Goal: Contribute content: Add original content to the website for others to see

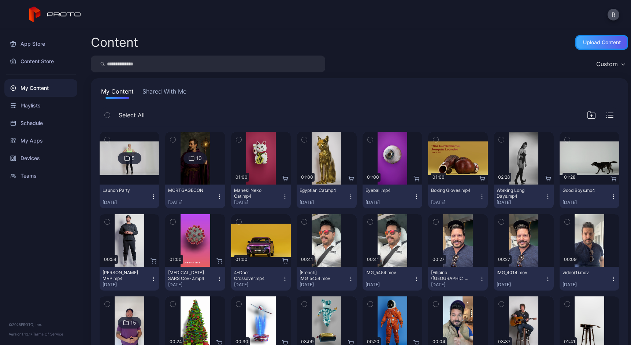
click at [583, 45] on div "Upload Content" at bounding box center [602, 43] width 38 height 6
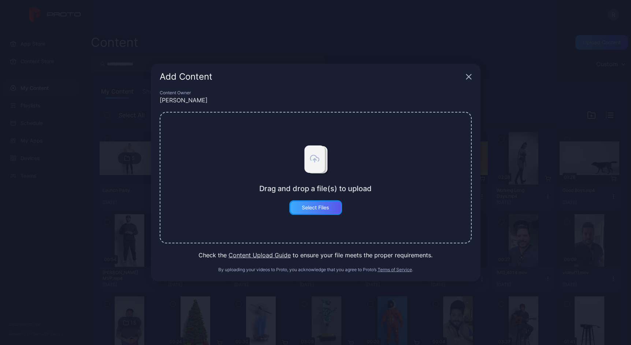
click at [329, 210] on div "Select Files" at bounding box center [315, 208] width 53 height 15
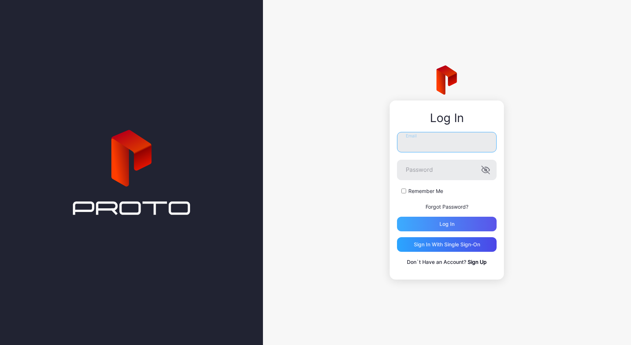
type input "**********"
click at [436, 224] on div "Log in" at bounding box center [447, 224] width 100 height 15
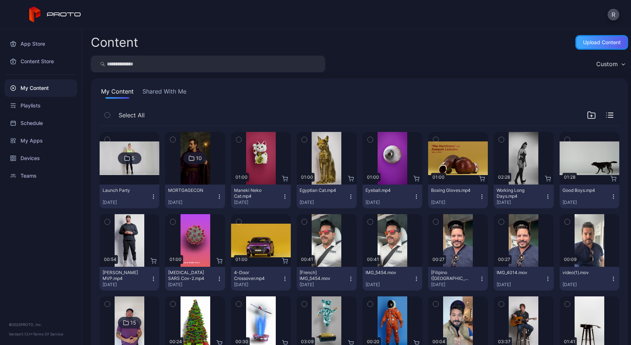
click at [605, 40] on div "Upload Content" at bounding box center [602, 43] width 38 height 6
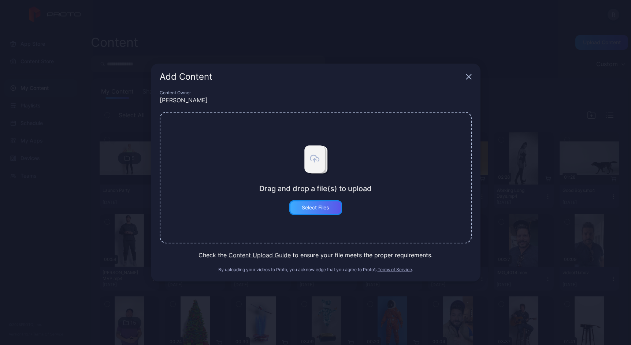
click at [298, 209] on div "Select Files" at bounding box center [315, 208] width 53 height 15
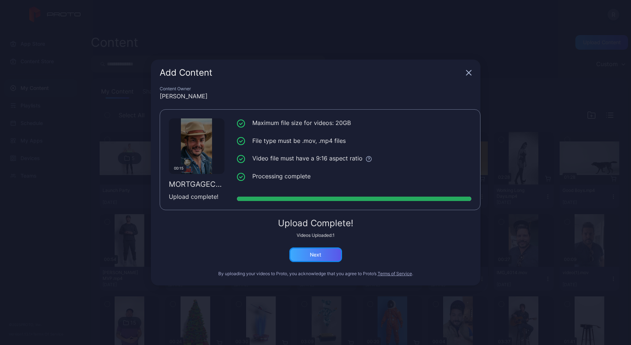
click at [318, 258] on div "Next" at bounding box center [315, 255] width 11 height 6
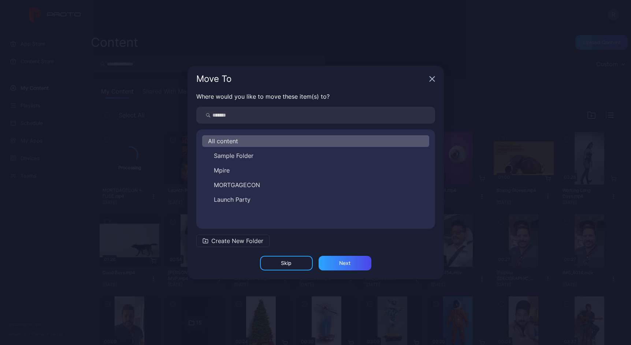
click at [232, 186] on span "MORTGAGECON" at bounding box center [237, 185] width 46 height 9
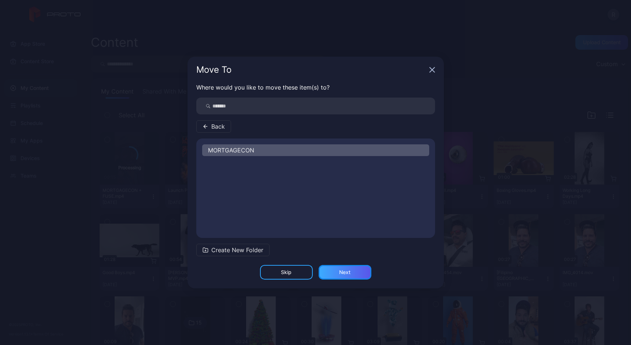
click at [340, 273] on div "Next" at bounding box center [344, 273] width 11 height 6
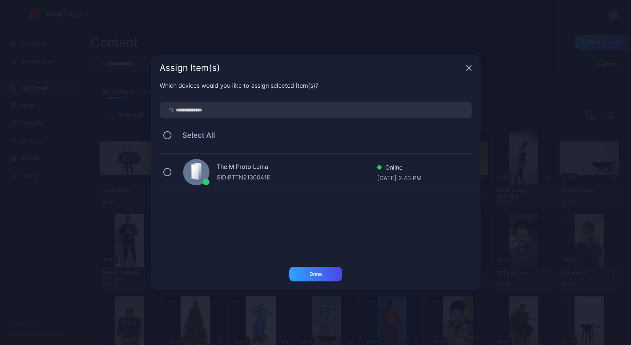
click at [171, 173] on div "The M Proto [PERSON_NAME]: BTTN2130041E Online [DATE] 2:43 PM" at bounding box center [320, 172] width 321 height 37
click at [308, 276] on div "Done" at bounding box center [315, 274] width 53 height 15
